Goal: Information Seeking & Learning: Learn about a topic

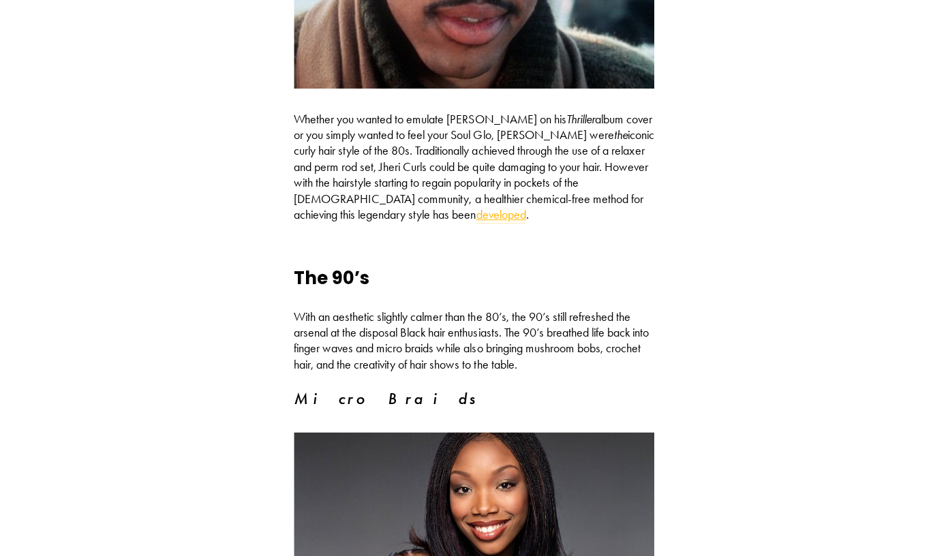
scroll to position [2093, 0]
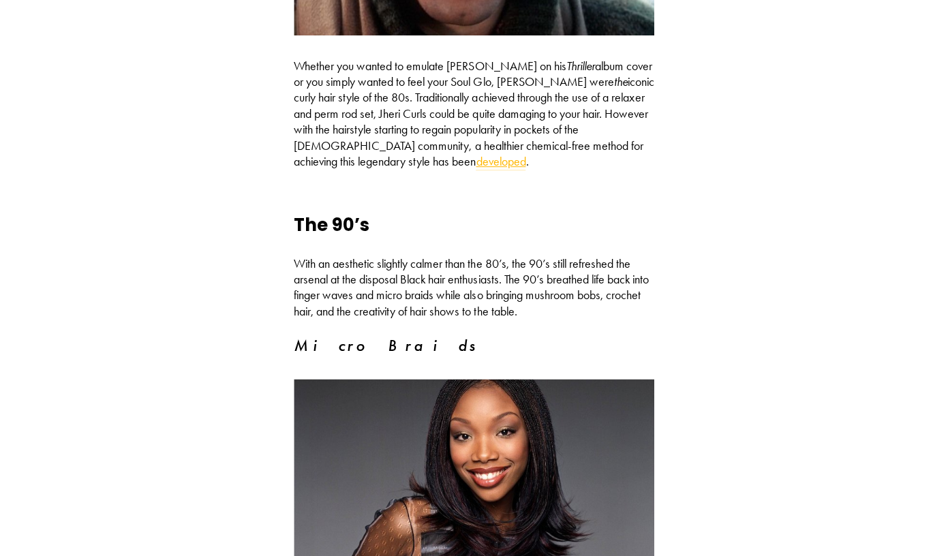
drag, startPoint x: 246, startPoint y: 206, endPoint x: 235, endPoint y: 20, distance: 186.3
